Goal: Task Accomplishment & Management: Complete application form

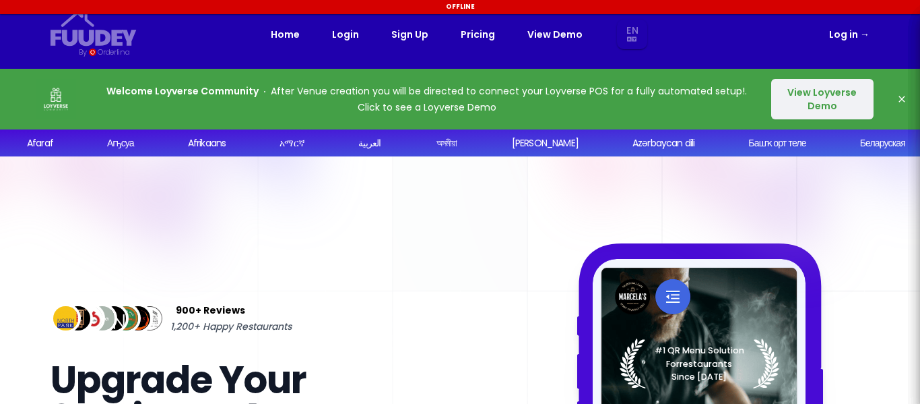
select select "en"
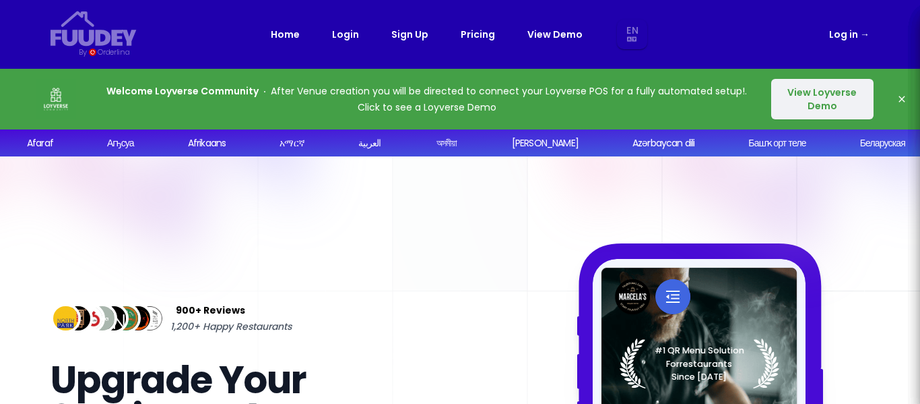
select select "en"
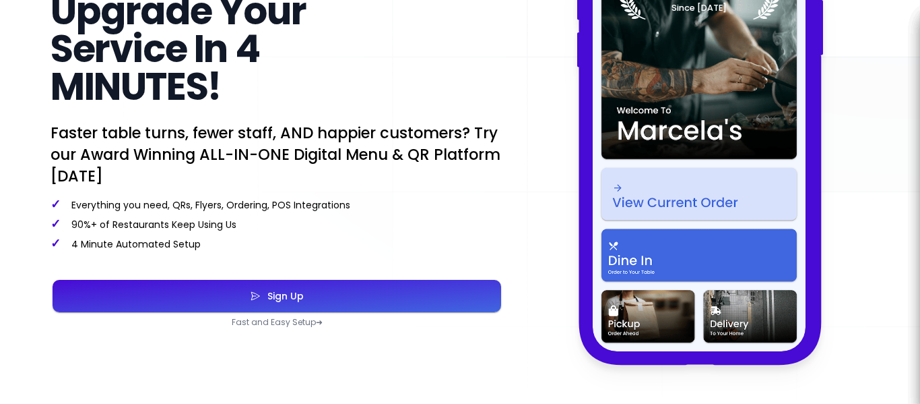
scroll to position [404, 0]
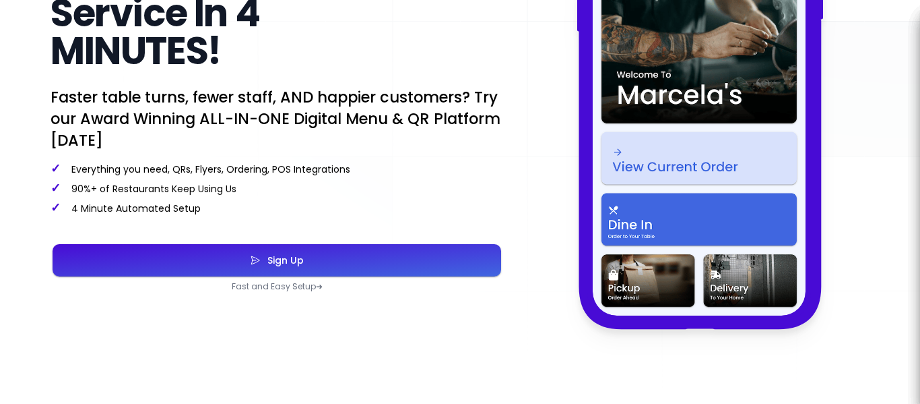
click at [260, 253] on icon "button" at bounding box center [255, 259] width 11 height 67
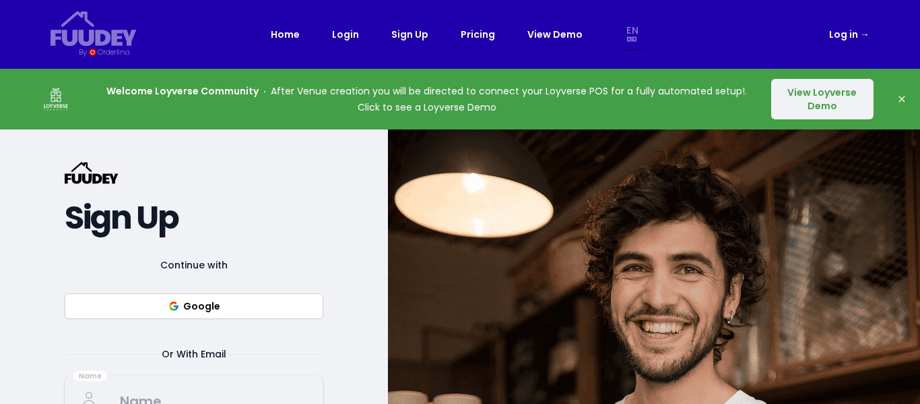
select select "en"
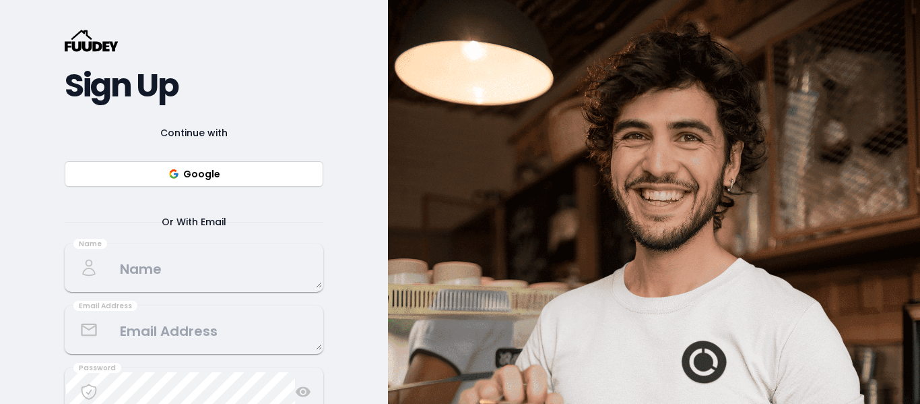
scroll to position [135, 0]
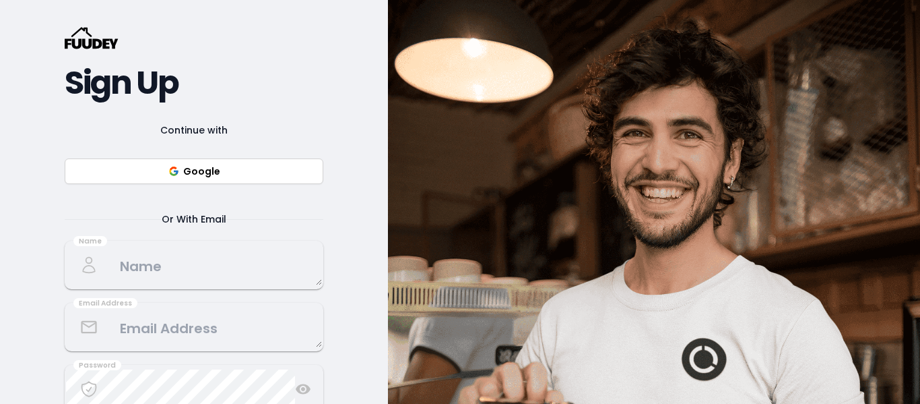
click at [214, 181] on button "Google" at bounding box center [194, 171] width 259 height 26
select select "en"
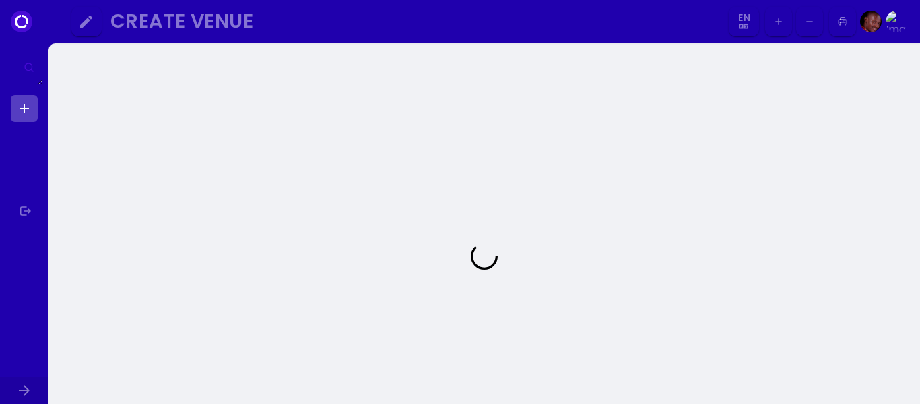
select select "en"
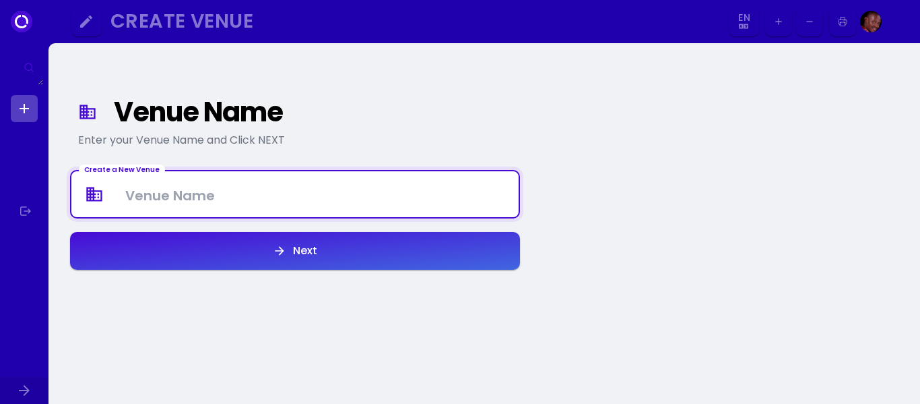
click at [257, 208] on Venue at bounding box center [294, 194] width 447 height 40
type Venue "Ribs & Bites Smokehouse"
click at [267, 242] on button "Next" at bounding box center [295, 251] width 450 height 38
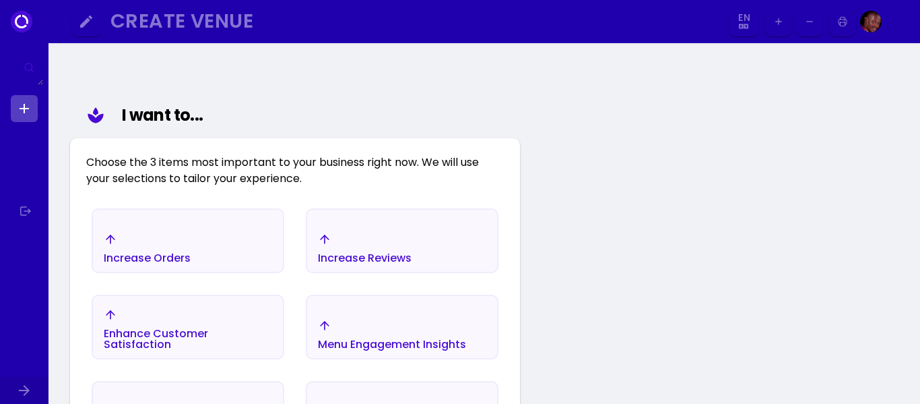
scroll to position [89, 0]
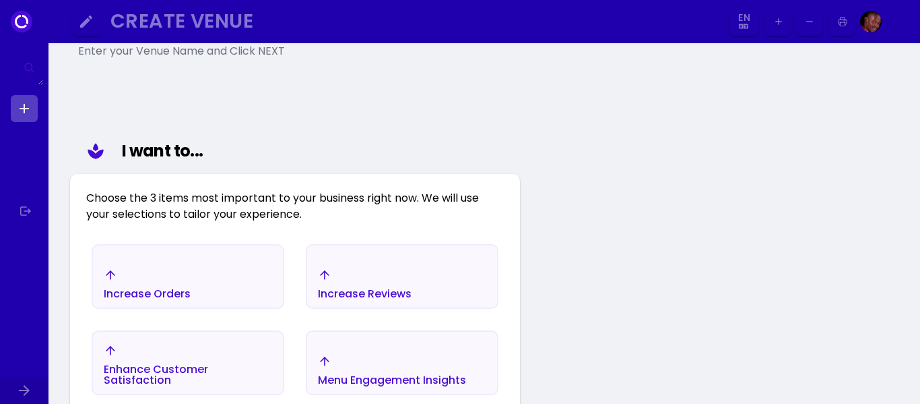
click at [136, 261] on div "Increase Orders" at bounding box center [188, 283] width 190 height 47
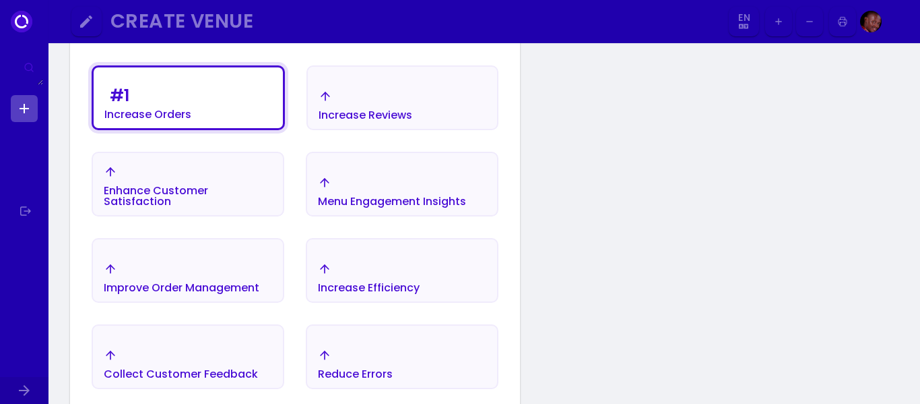
scroll to position [358, 0]
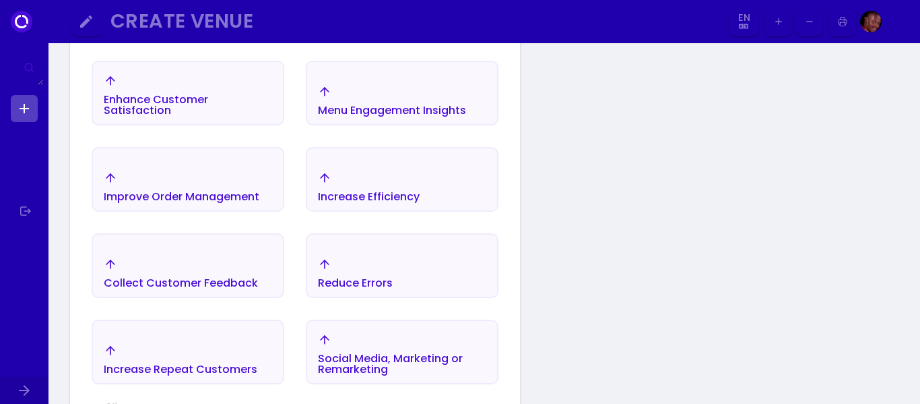
click at [239, 161] on button "Improve Order Management" at bounding box center [188, 179] width 193 height 65
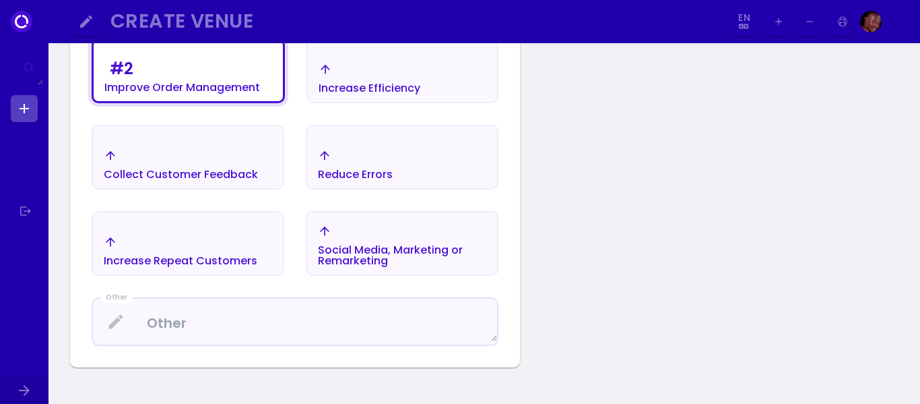
scroll to position [493, 0]
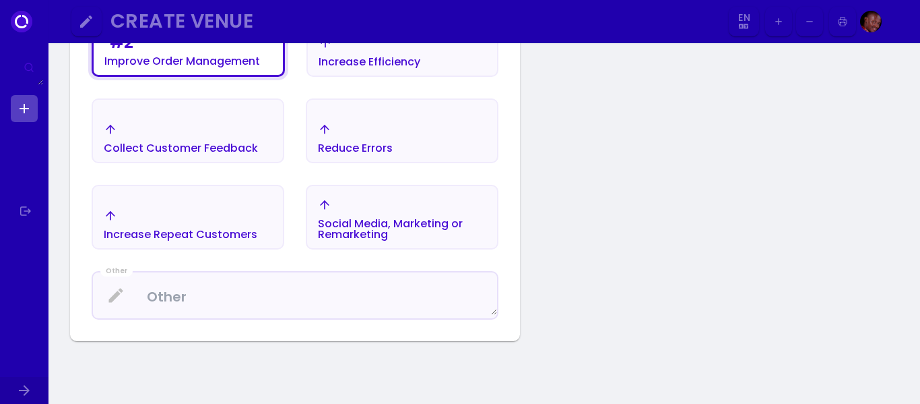
click at [406, 193] on div "Social Media, Marketing or Remarketing" at bounding box center [402, 219] width 190 height 58
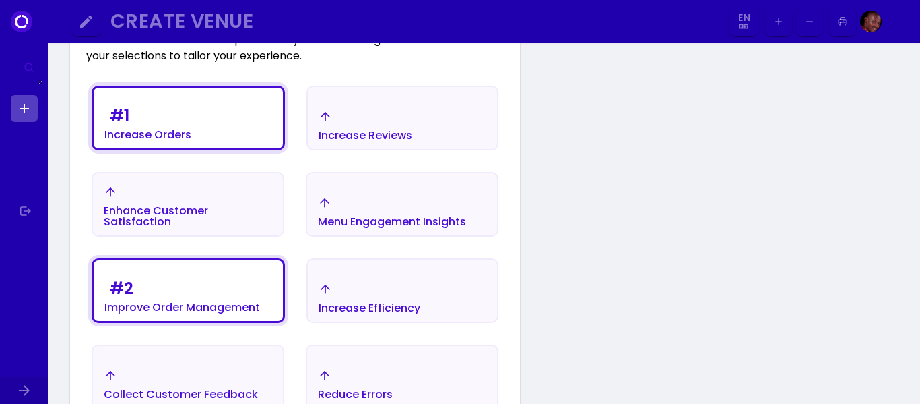
scroll to position [224, 0]
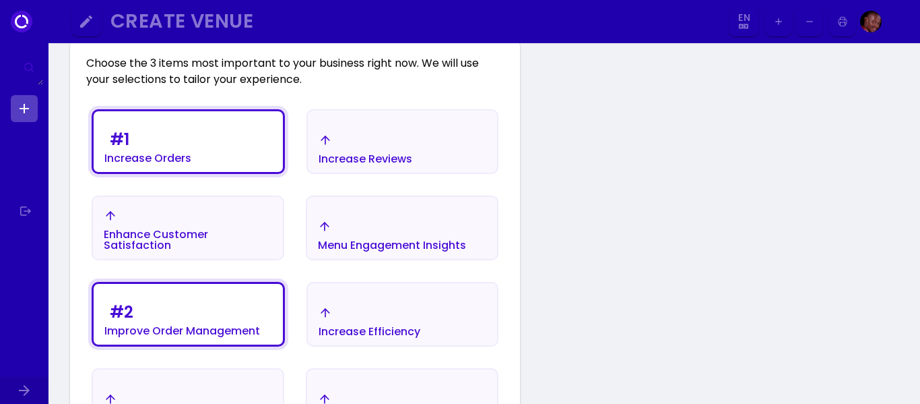
click at [395, 148] on div "Increase Reviews" at bounding box center [366, 148] width 94 height 31
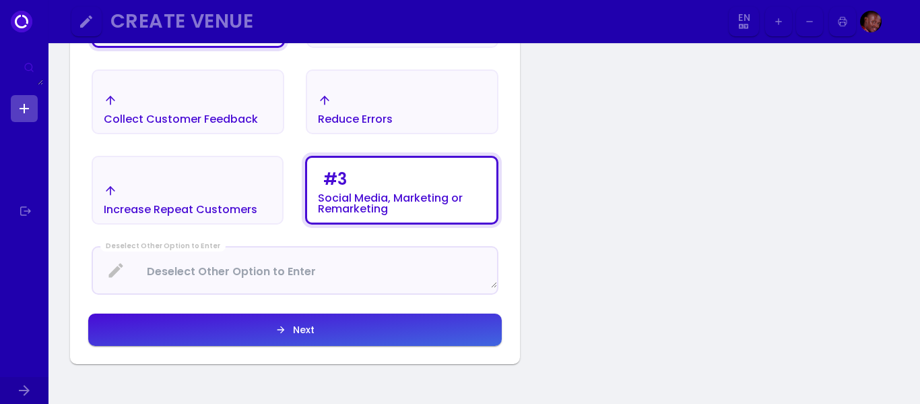
scroll to position [561, 0]
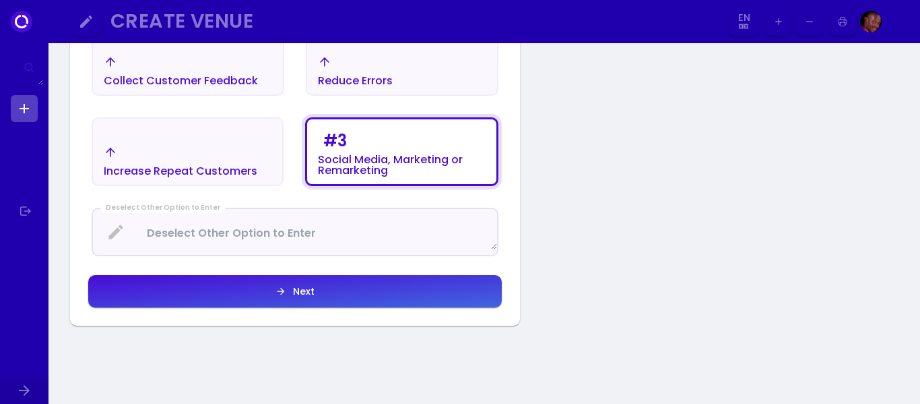
click at [282, 285] on button "Next" at bounding box center [295, 291] width 414 height 32
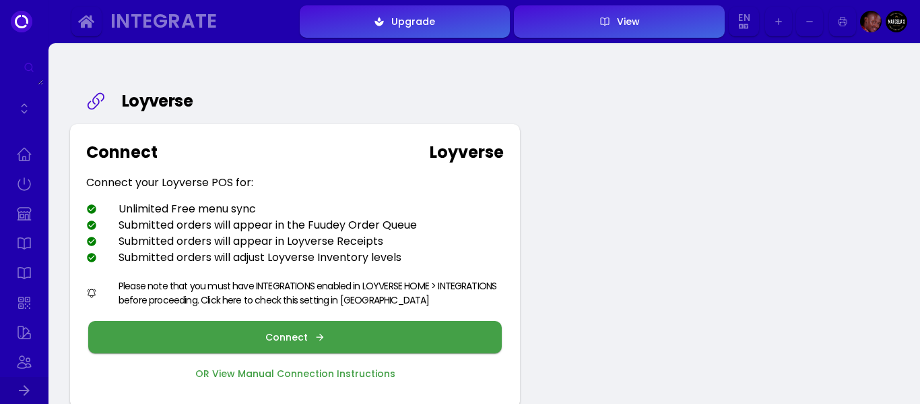
click at [276, 333] on div "Connect" at bounding box center [289, 336] width 49 height 9
